Goal: Information Seeking & Learning: Learn about a topic

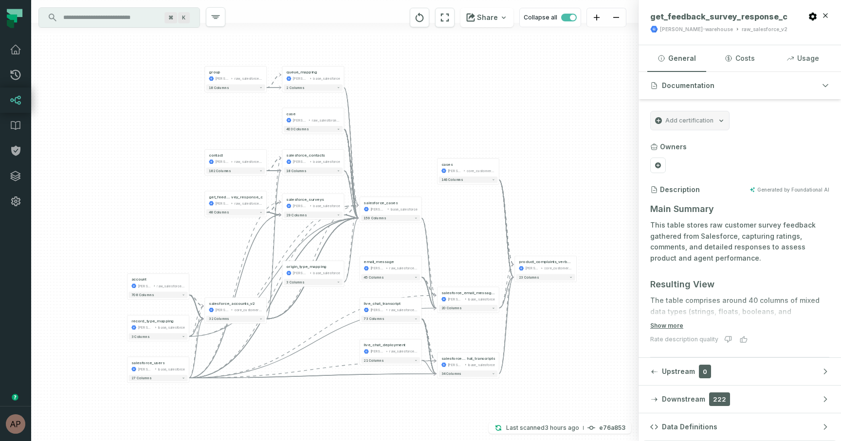
click at [149, 21] on input "Discovery Provider cmdk menu" at bounding box center [110, 18] width 106 height 16
click at [13, 99] on icon at bounding box center [16, 100] width 12 height 12
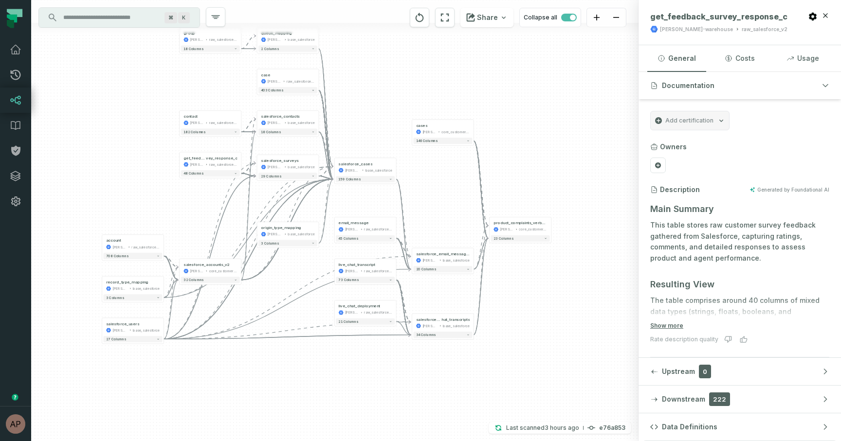
drag, startPoint x: 167, startPoint y: 97, endPoint x: 215, endPoint y: 69, distance: 55.2
click at [142, 58] on div "group [PERSON_NAME]-warehouse raw_salesforce_v2 + 18 columns account [PERSON_NA…" at bounding box center [334, 220] width 607 height 441
click at [473, 129] on button "+" at bounding box center [474, 129] width 6 height 6
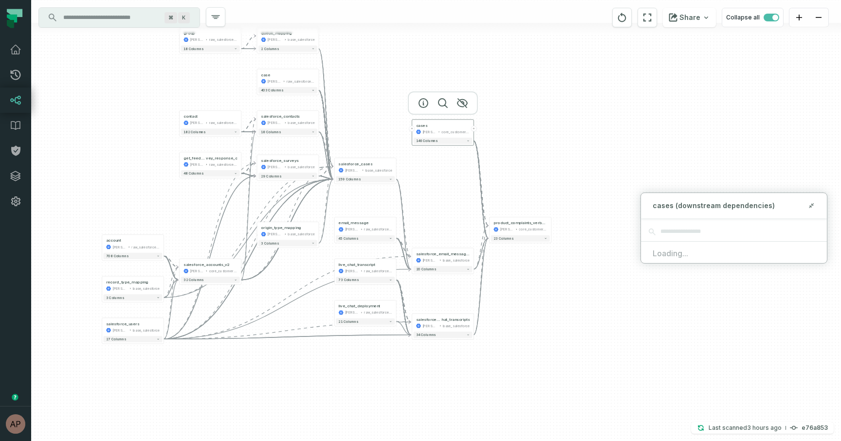
click at [474, 129] on button "+" at bounding box center [474, 129] width 6 height 6
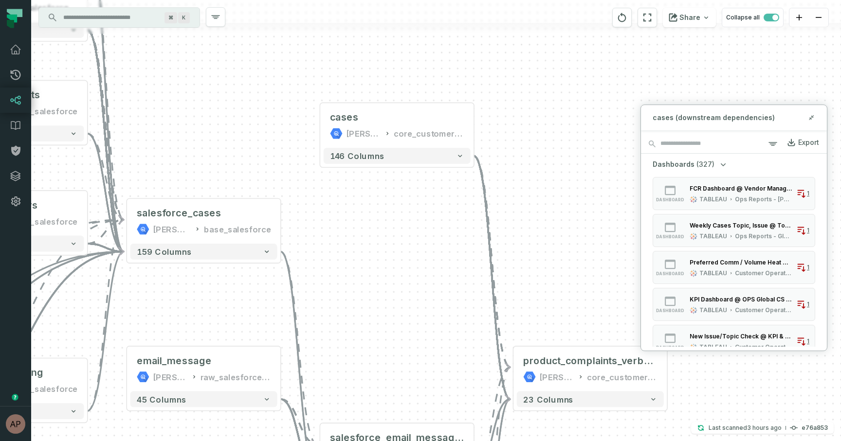
click at [808, 144] on div "Export" at bounding box center [808, 142] width 21 height 9
